Goal: Task Accomplishment & Management: Manage account settings

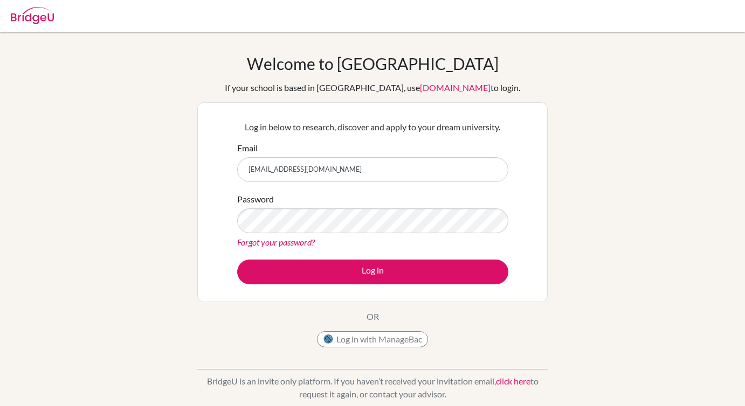
click at [239, 245] on link "Forgot your password?" at bounding box center [276, 242] width 78 height 10
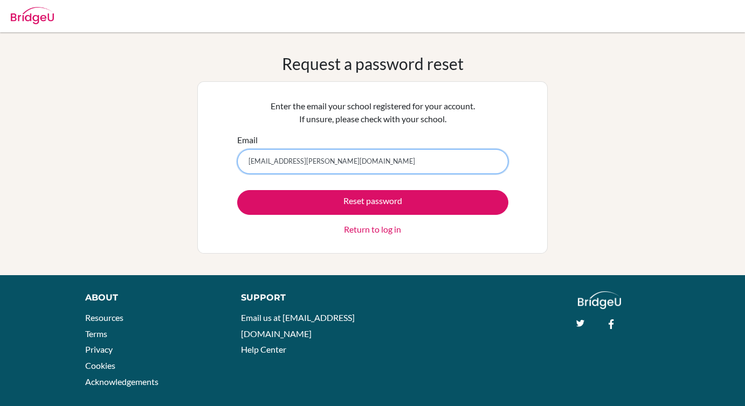
click at [295, 161] on input "[EMAIL_ADDRESS][PERSON_NAME][DOMAIN_NAME]" at bounding box center [372, 161] width 271 height 25
click at [297, 165] on input "[EMAIL_ADDRESS][PERSON_NAME][DOMAIN_NAME]" at bounding box center [372, 161] width 271 height 25
click at [295, 162] on input "anaika.prasanna@npsinternational.edu.sg" at bounding box center [372, 161] width 271 height 25
click at [268, 164] on input "anaika.prasanna.stu@npsinternational.edu.sg" at bounding box center [372, 161] width 271 height 25
click at [404, 162] on input "[EMAIL_ADDRESS][DOMAIN_NAME]" at bounding box center [372, 161] width 271 height 25
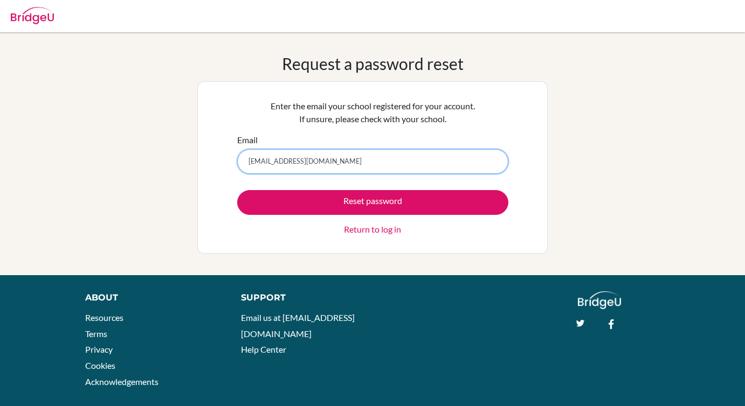
type input "[EMAIL_ADDRESS][DOMAIN_NAME]"
click at [406, 163] on input "[EMAIL_ADDRESS][DOMAIN_NAME]" at bounding box center [372, 161] width 271 height 25
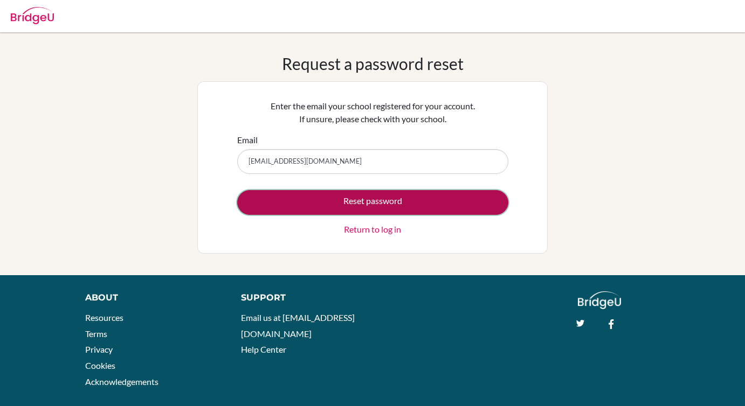
click at [386, 205] on button "Reset password" at bounding box center [372, 202] width 271 height 25
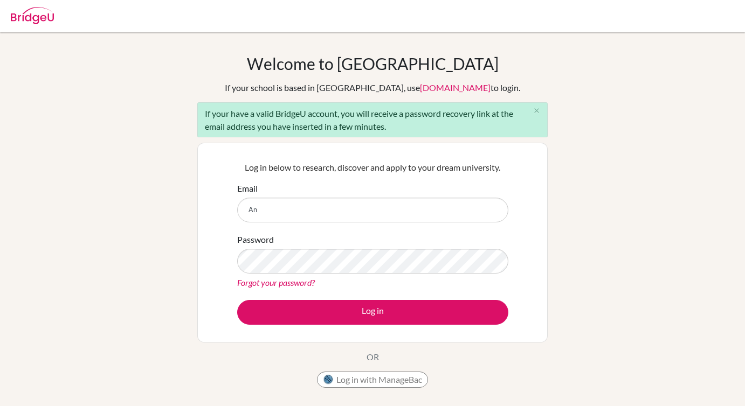
type input "A"
type input "[EMAIL_ADDRESS][PERSON_NAME][DOMAIN_NAME]"
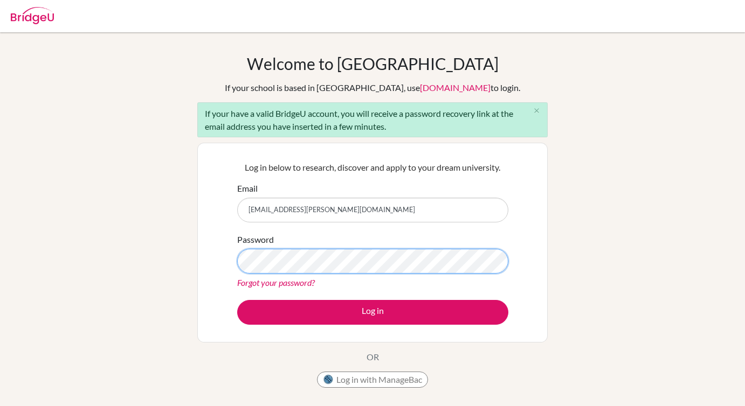
scroll to position [1, 0]
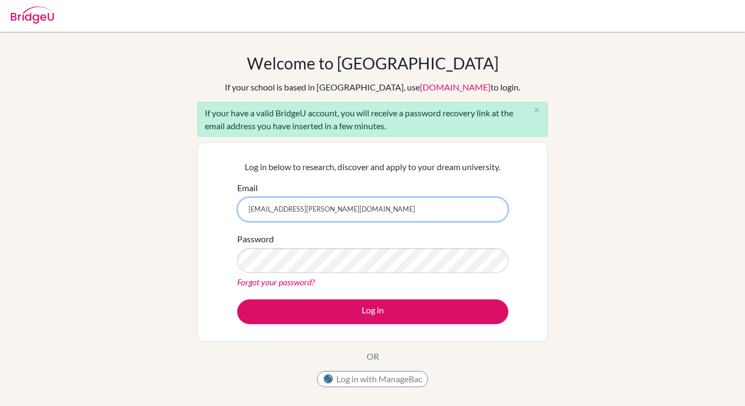
drag, startPoint x: 353, startPoint y: 203, endPoint x: 397, endPoint y: 211, distance: 44.0
click at [397, 211] on input "anaika.prasanna@gmail.com" at bounding box center [372, 209] width 271 height 25
type input "anaika"
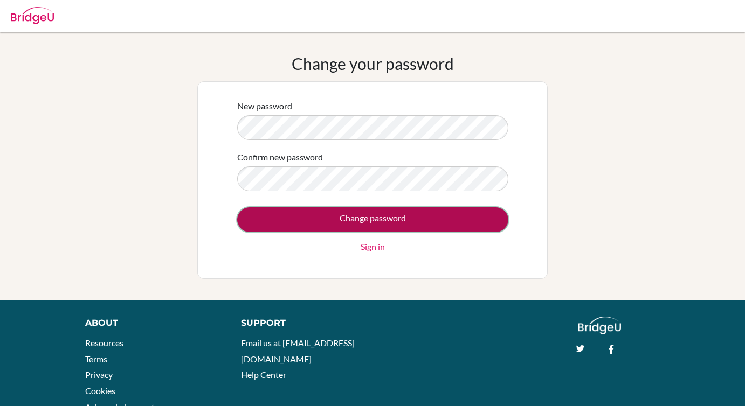
click at [346, 221] on input "Change password" at bounding box center [372, 219] width 271 height 25
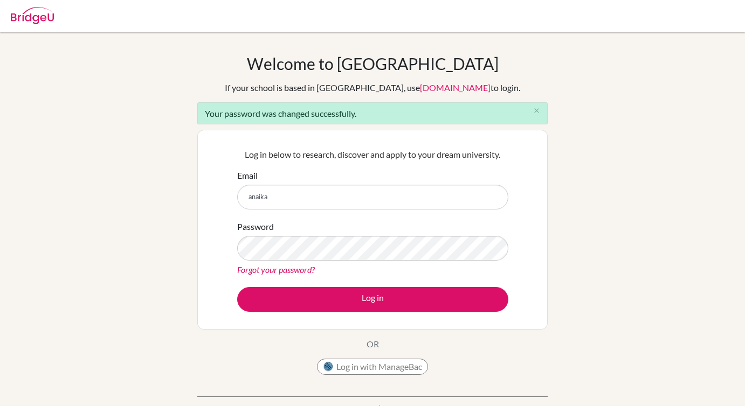
type input "[EMAIL_ADDRESS][DOMAIN_NAME]"
click at [324, 285] on form "Email [EMAIL_ADDRESS][DOMAIN_NAME] Password Forgot your password? Log in" at bounding box center [372, 240] width 271 height 143
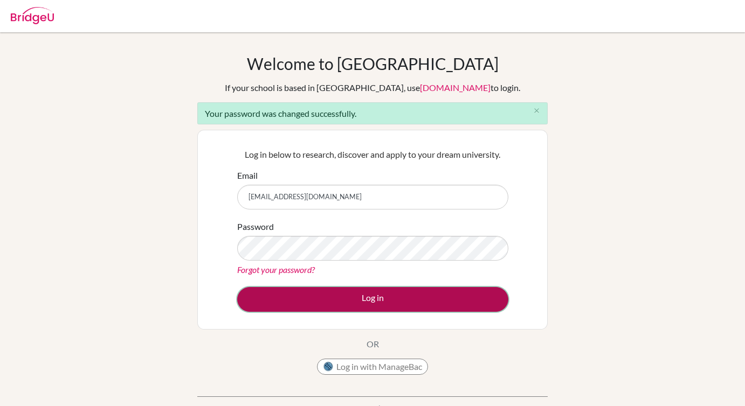
click at [326, 295] on button "Log in" at bounding box center [372, 299] width 271 height 25
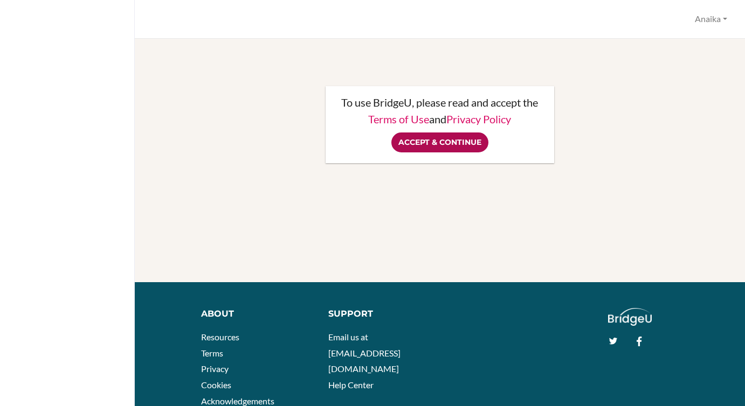
click at [450, 143] on input "Accept & Continue" at bounding box center [439, 143] width 97 height 20
